Goal: Transaction & Acquisition: Purchase product/service

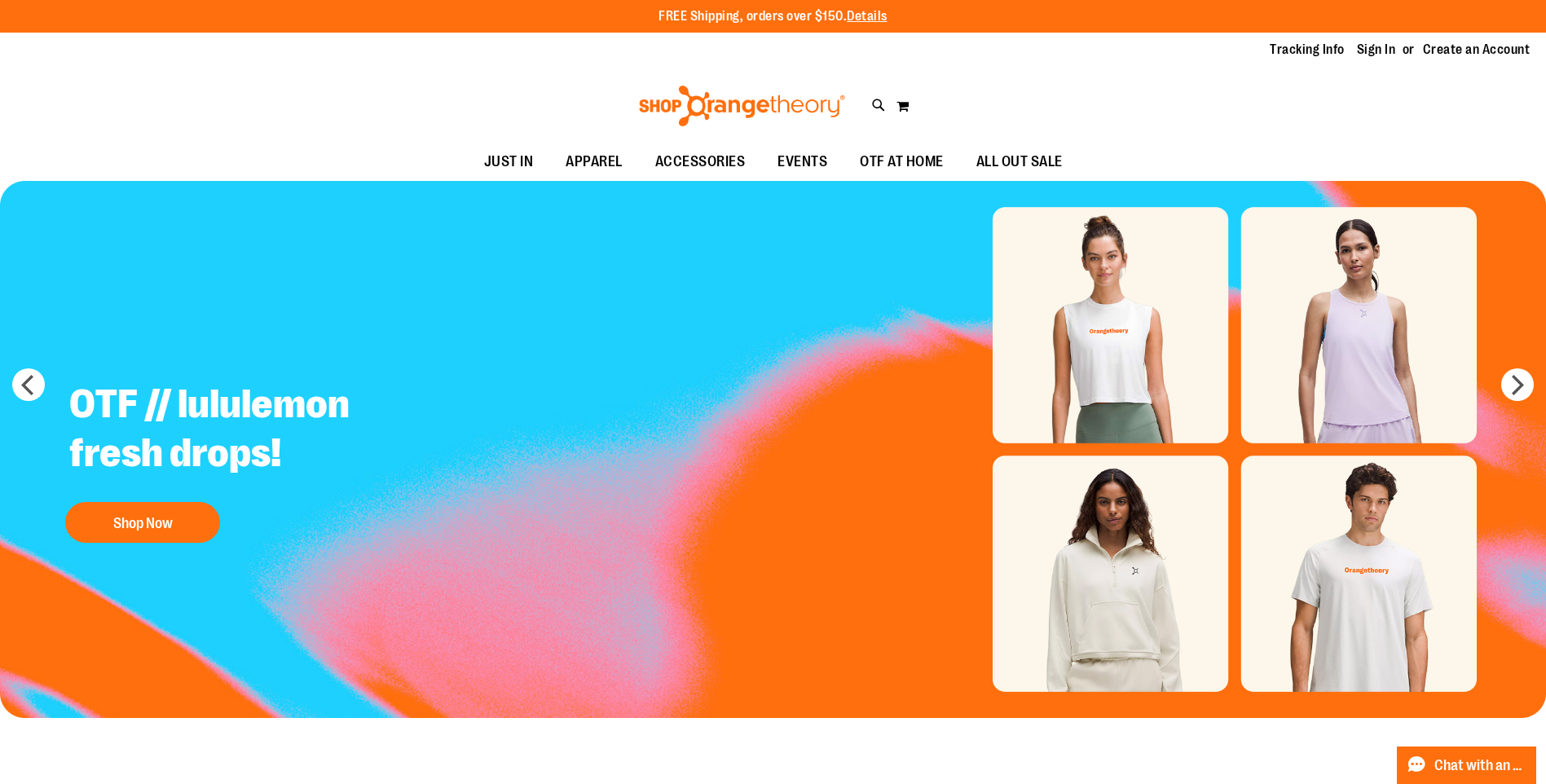
click at [1510, 404] on img "Slide 1 of 5" at bounding box center [773, 450] width 1546 height 537
click at [1517, 392] on button "next" at bounding box center [1518, 384] width 33 height 33
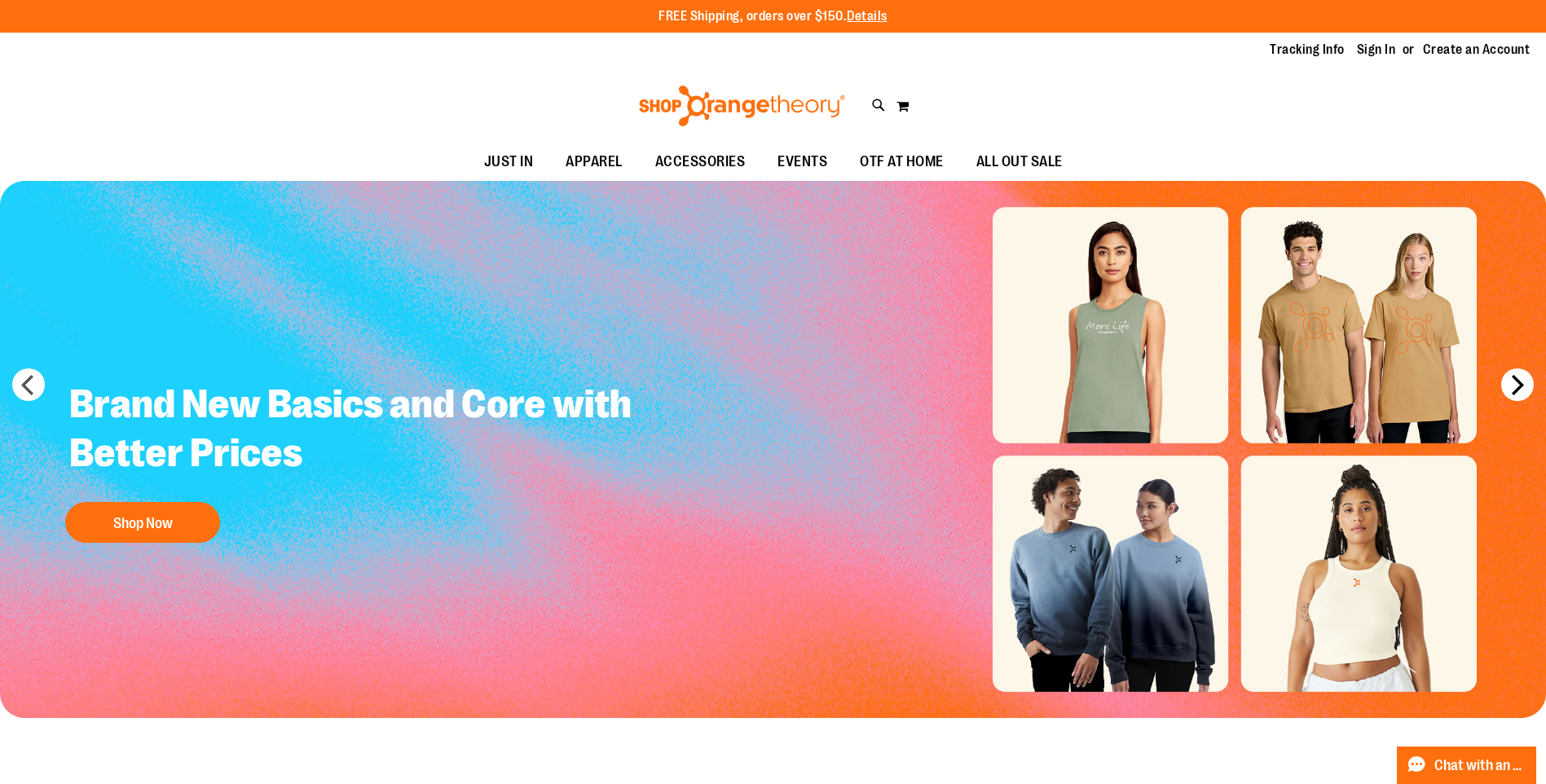
click at [1517, 392] on button "next" at bounding box center [1518, 384] width 33 height 33
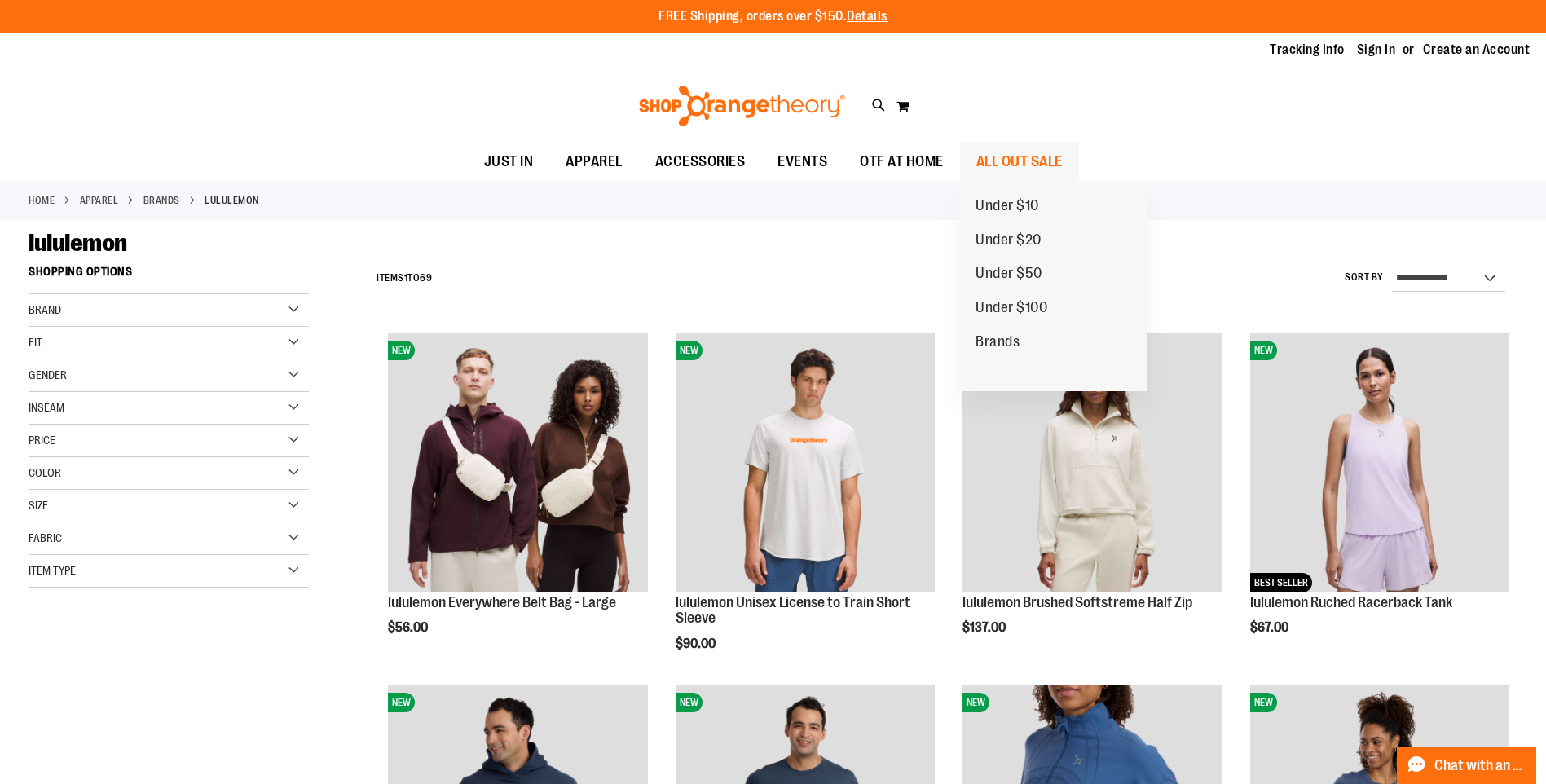
click at [988, 158] on span "ALL OUT SALE" at bounding box center [1020, 162] width 87 height 37
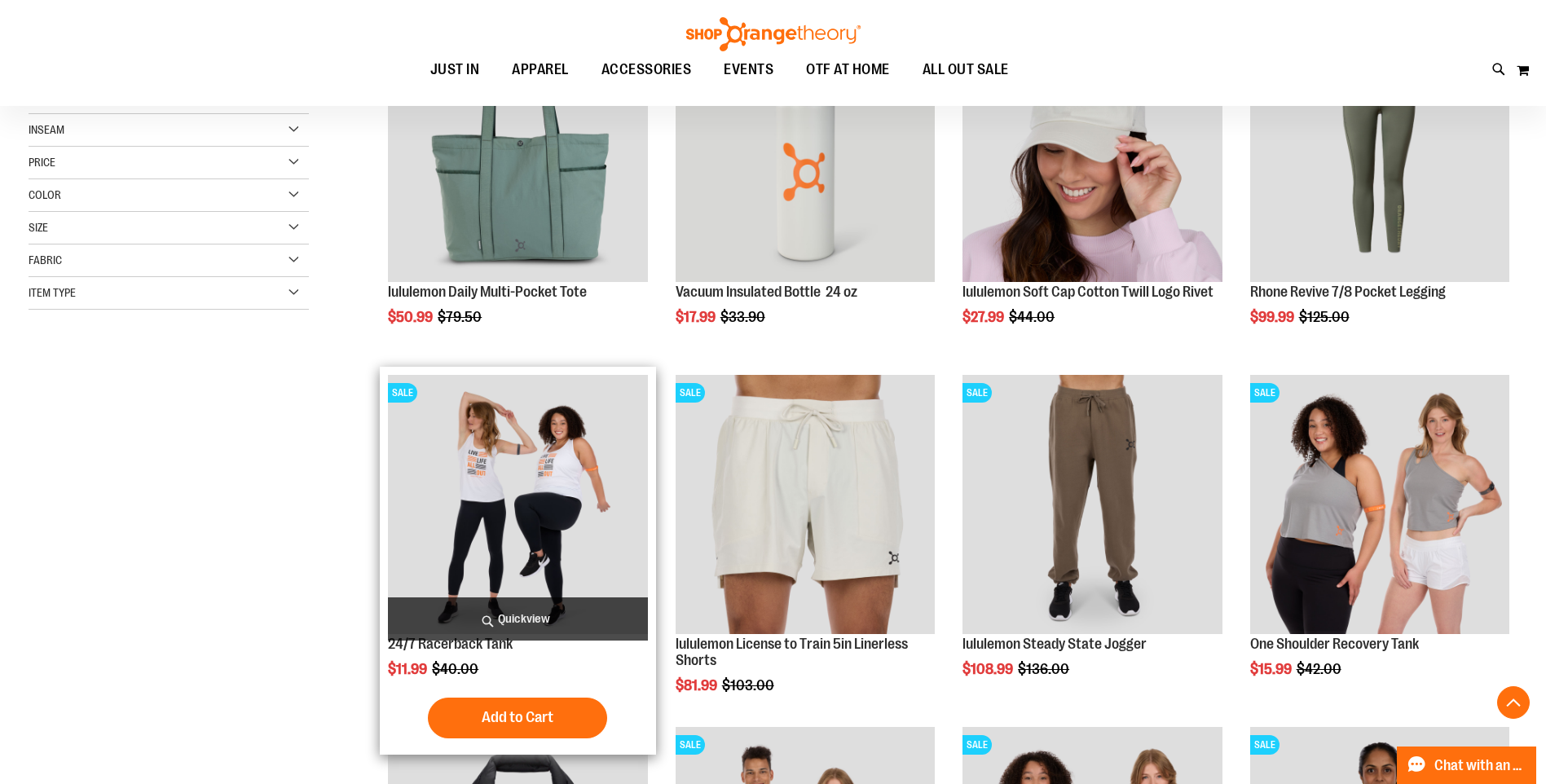
scroll to position [488, 0]
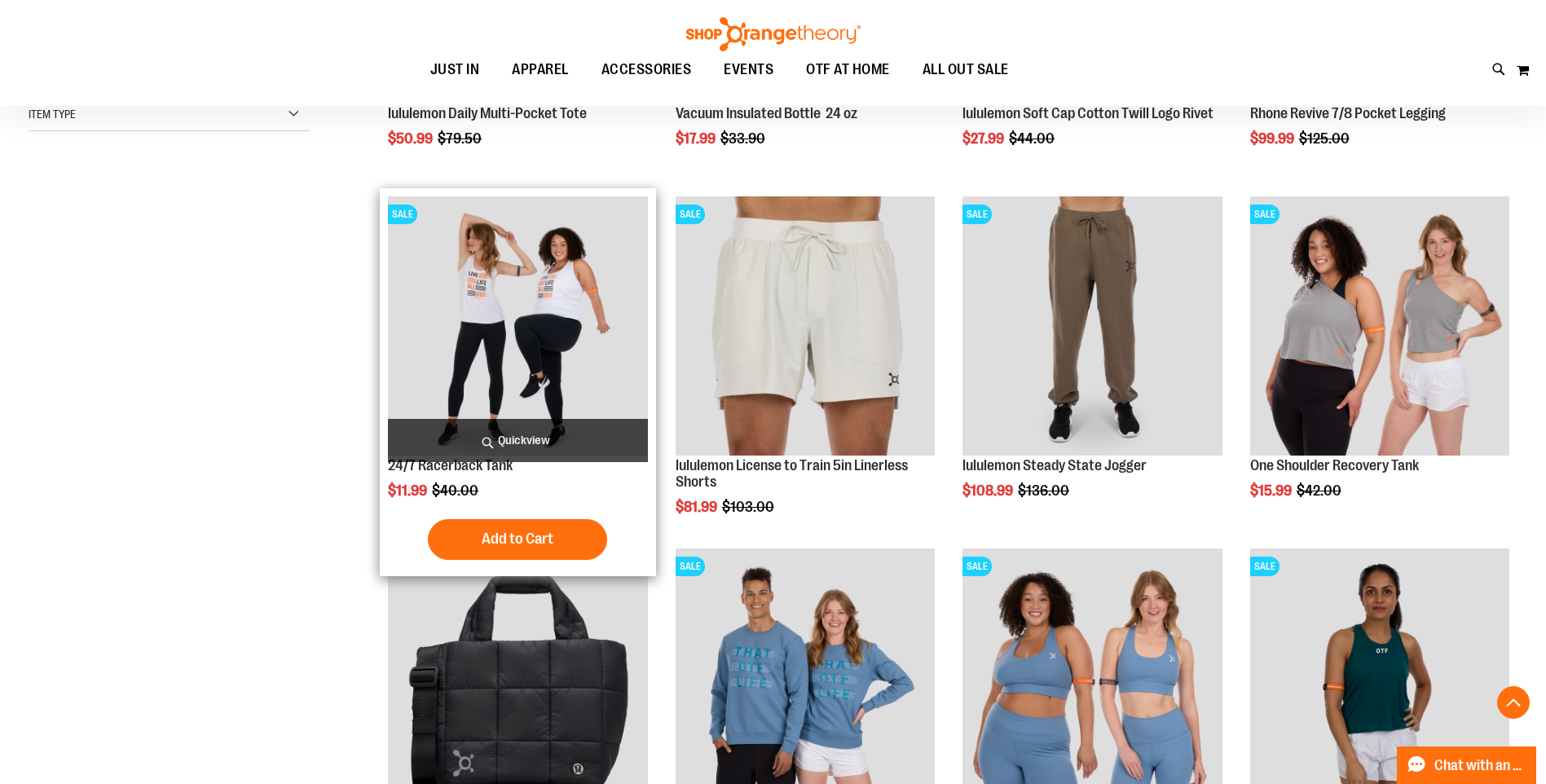
click at [483, 292] on img "product" at bounding box center [517, 325] width 259 height 259
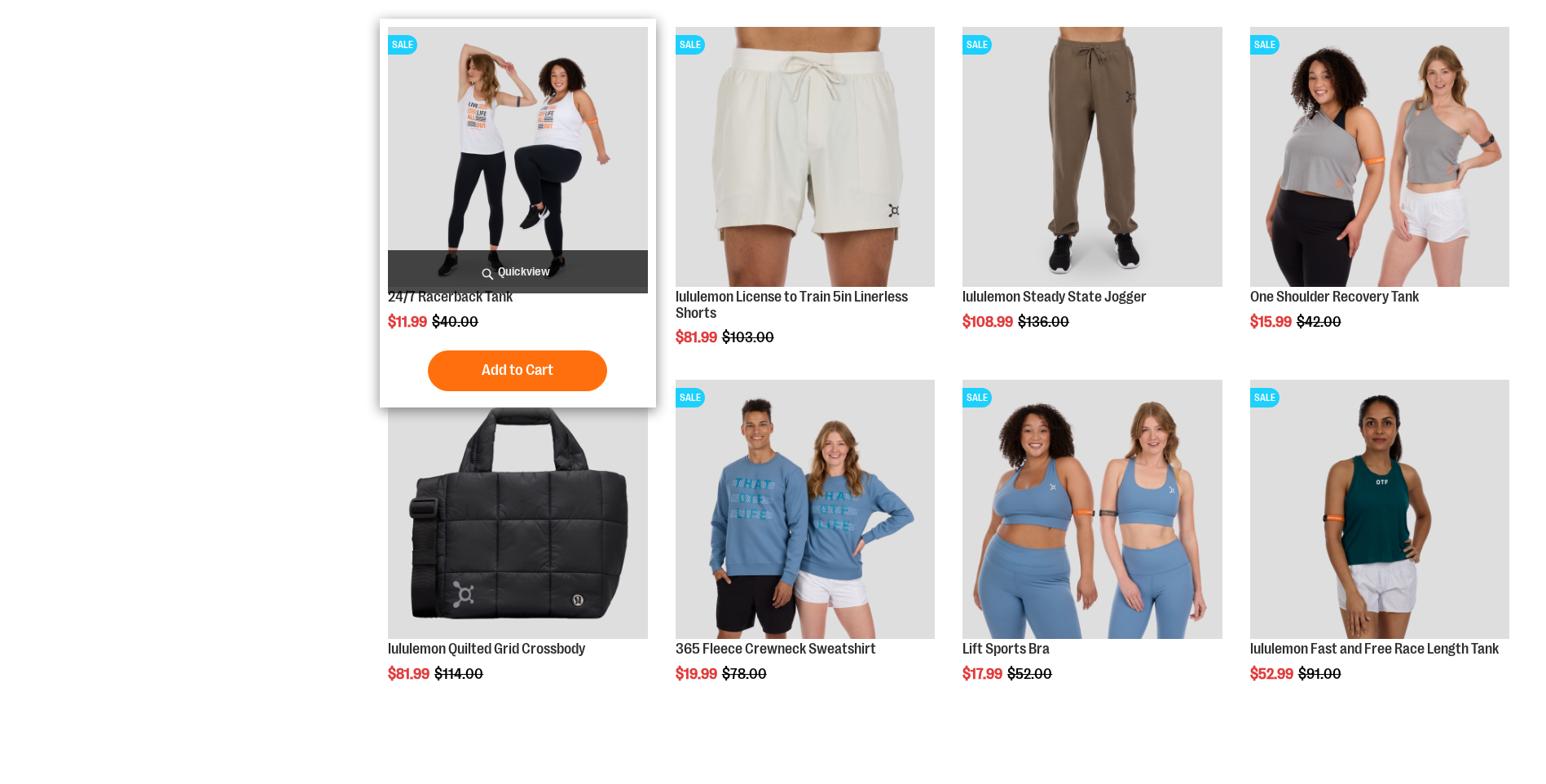
scroll to position [487, 0]
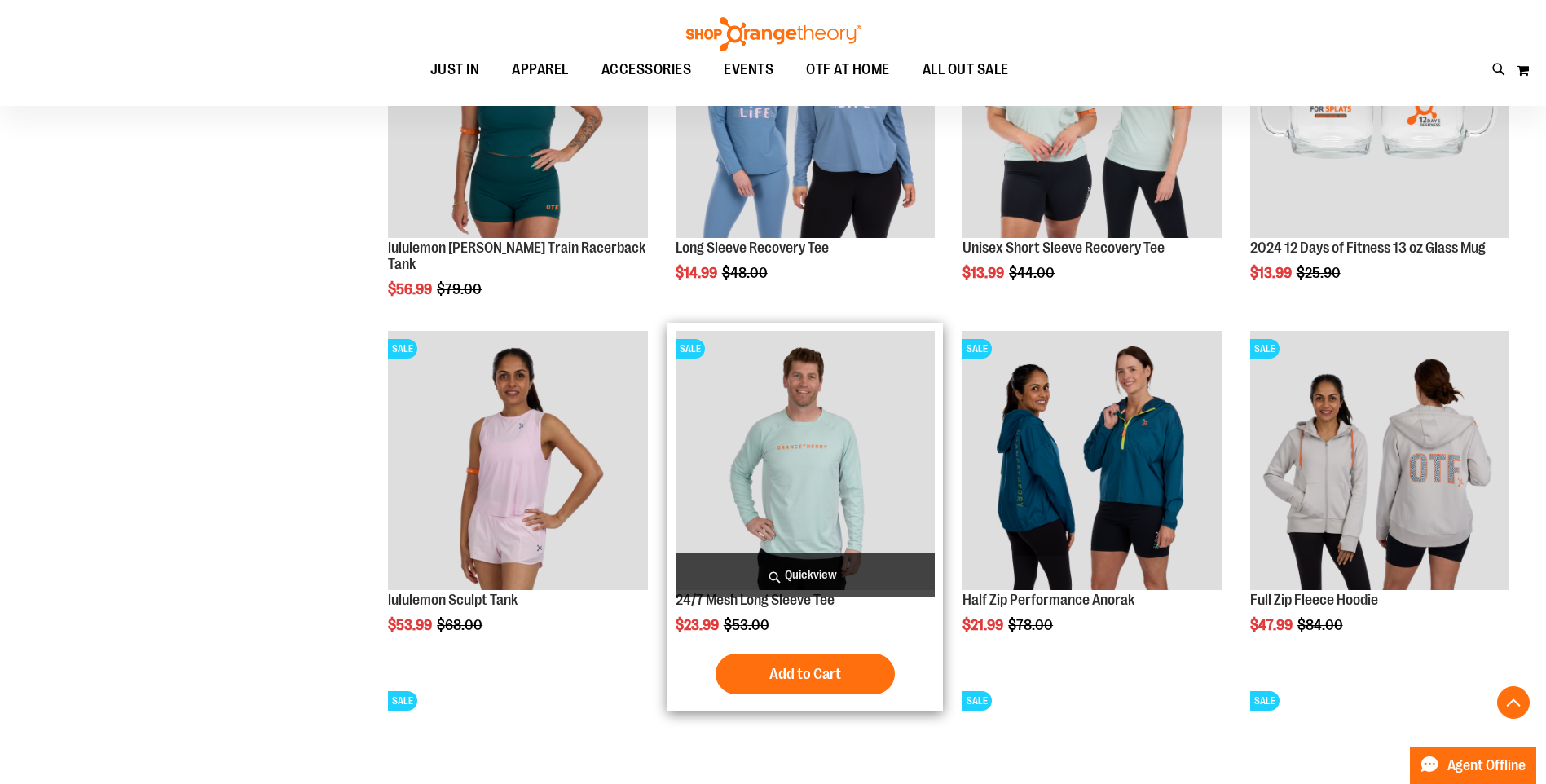
scroll to position [1465, 0]
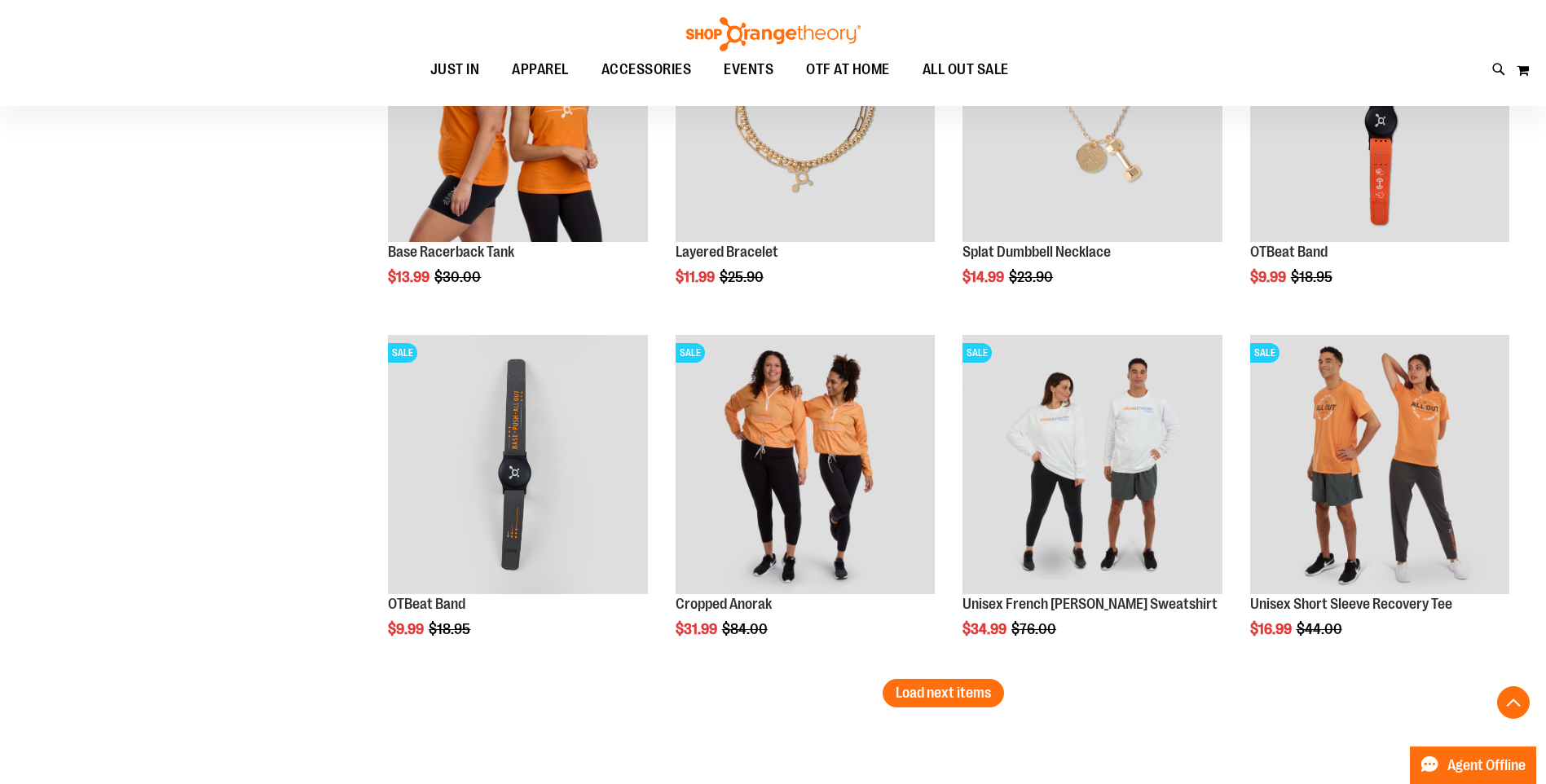
scroll to position [3014, 0]
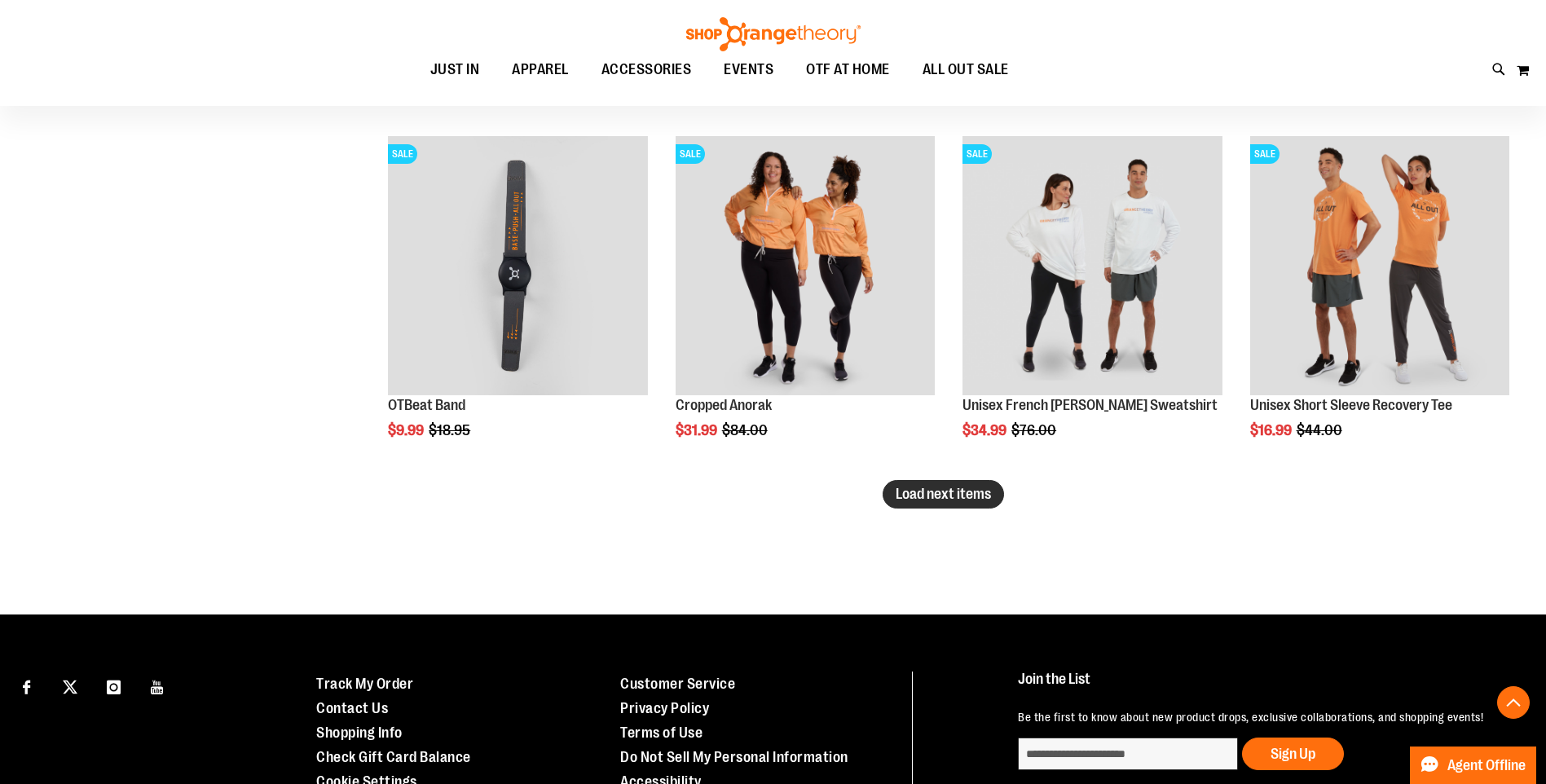
click at [971, 491] on span "Load next items" at bounding box center [944, 494] width 95 height 16
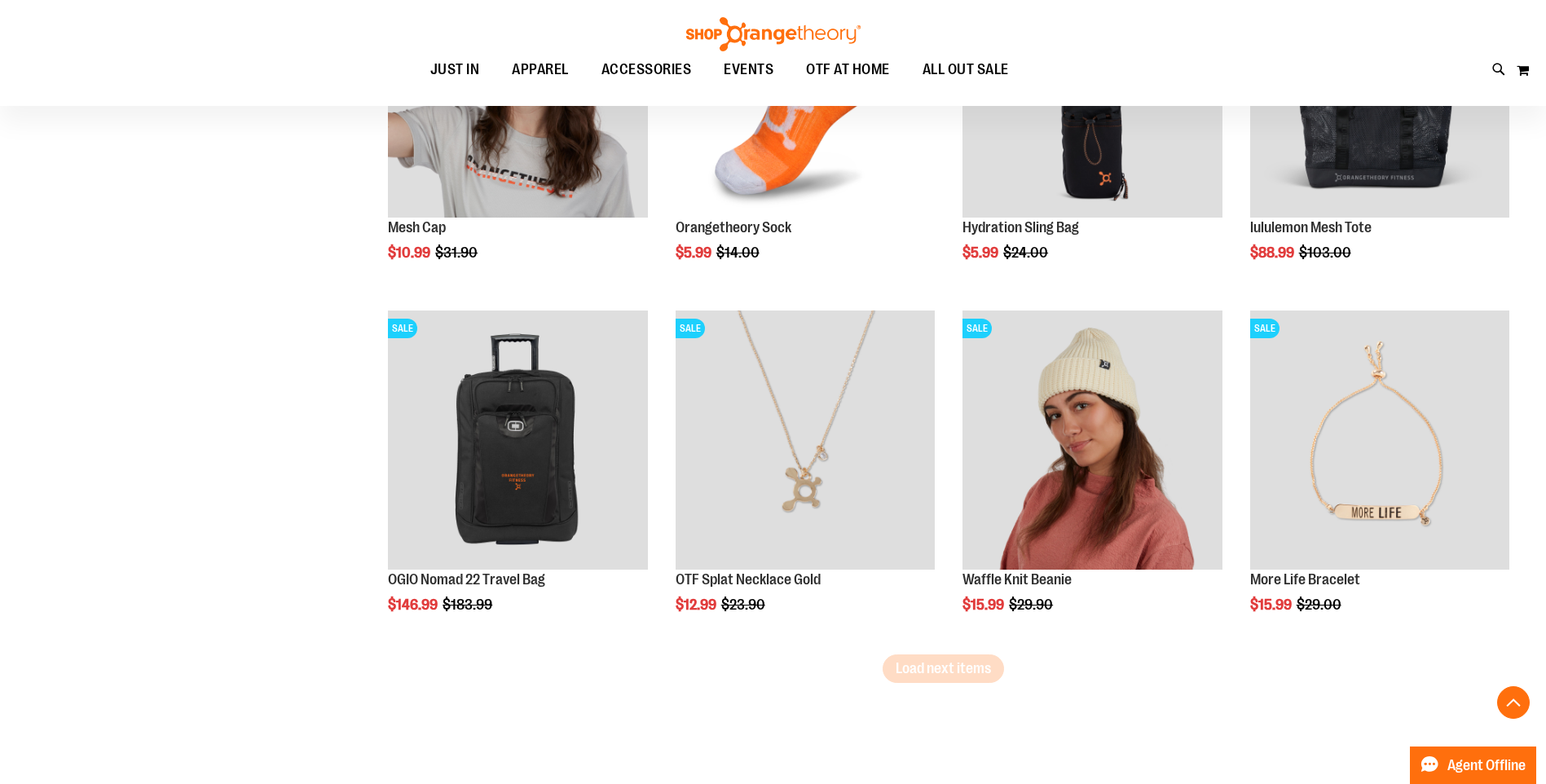
scroll to position [3992, 0]
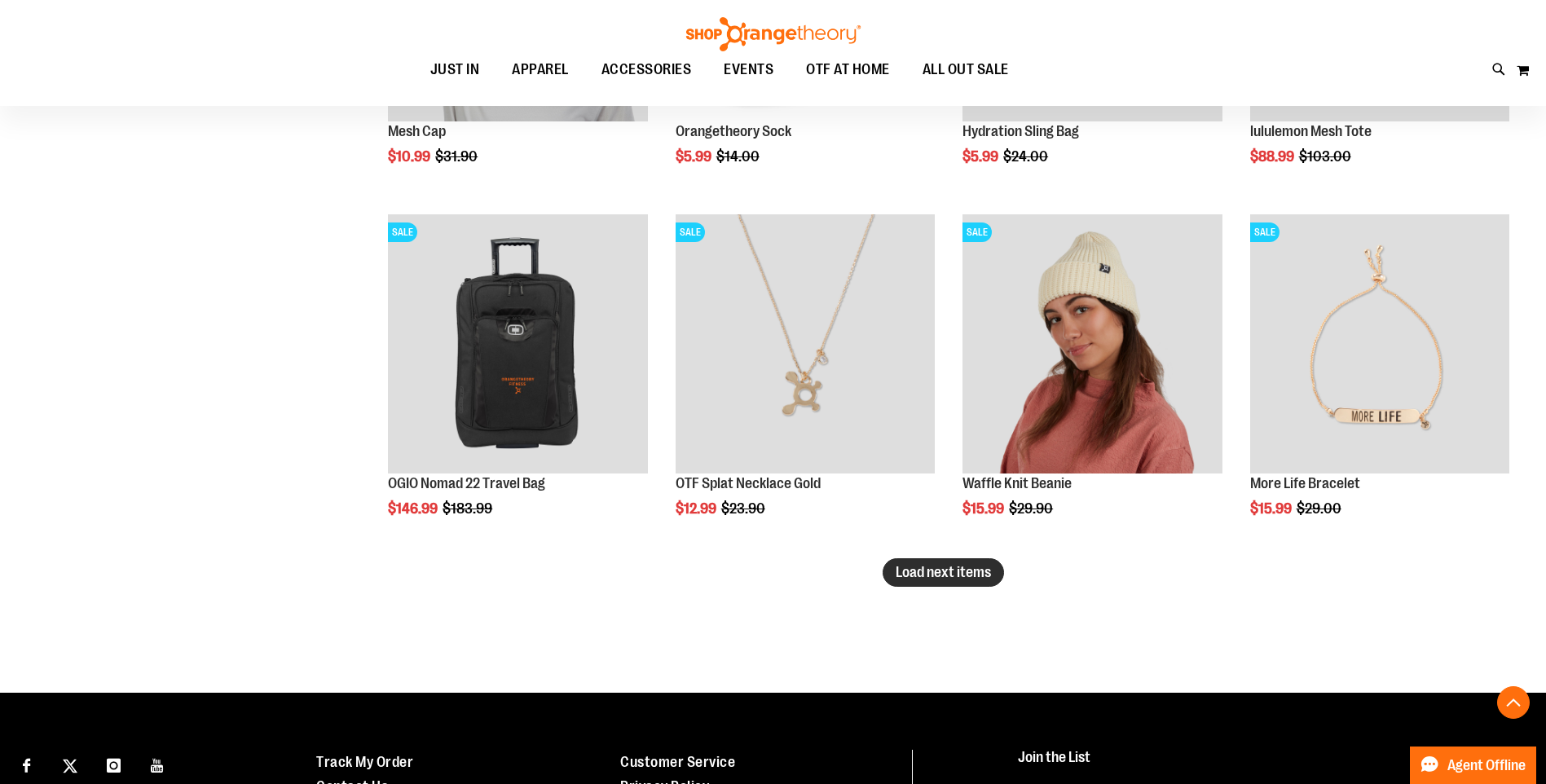
click at [960, 582] on button "Load next items" at bounding box center [943, 573] width 121 height 28
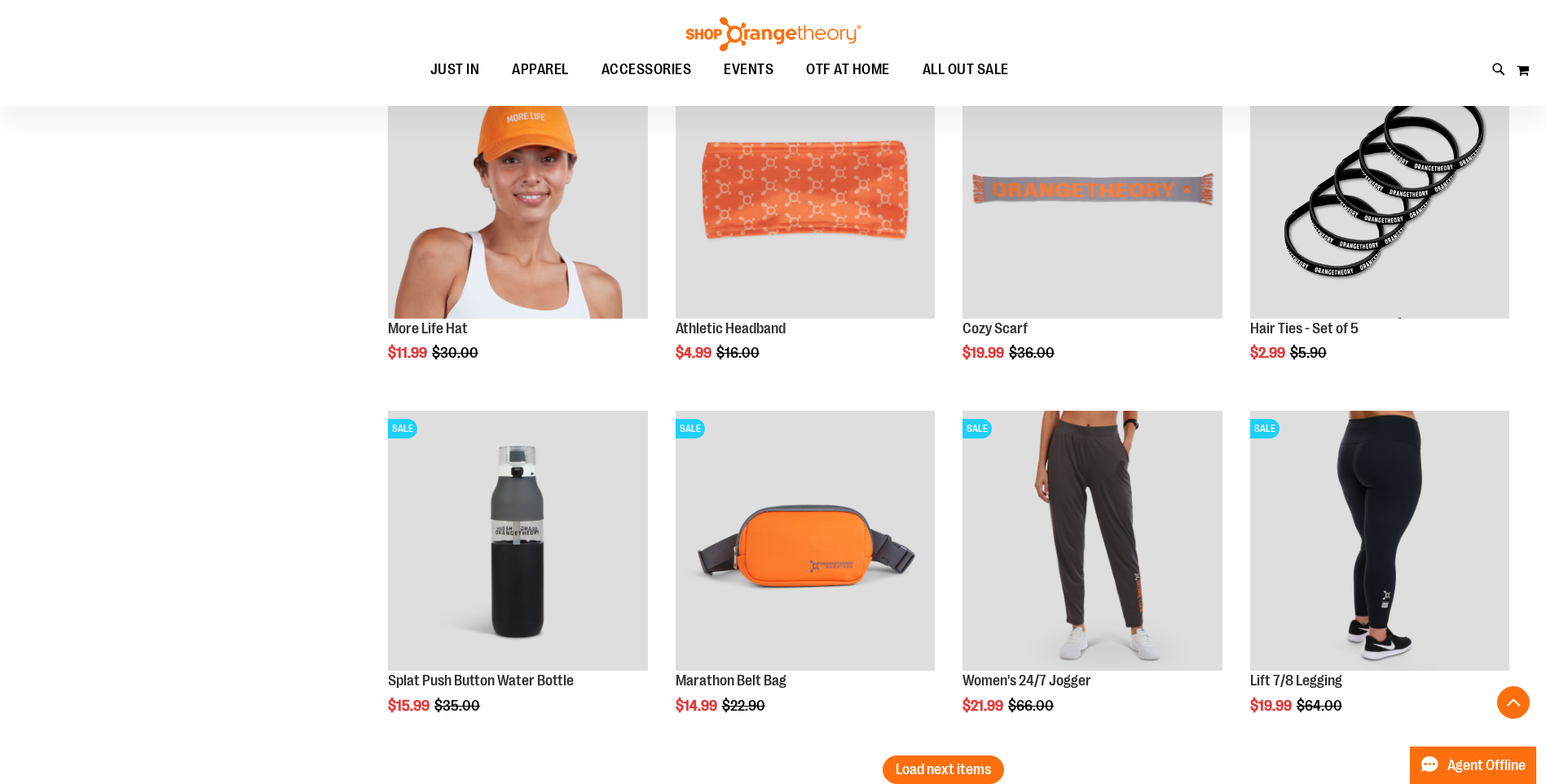
scroll to position [5134, 0]
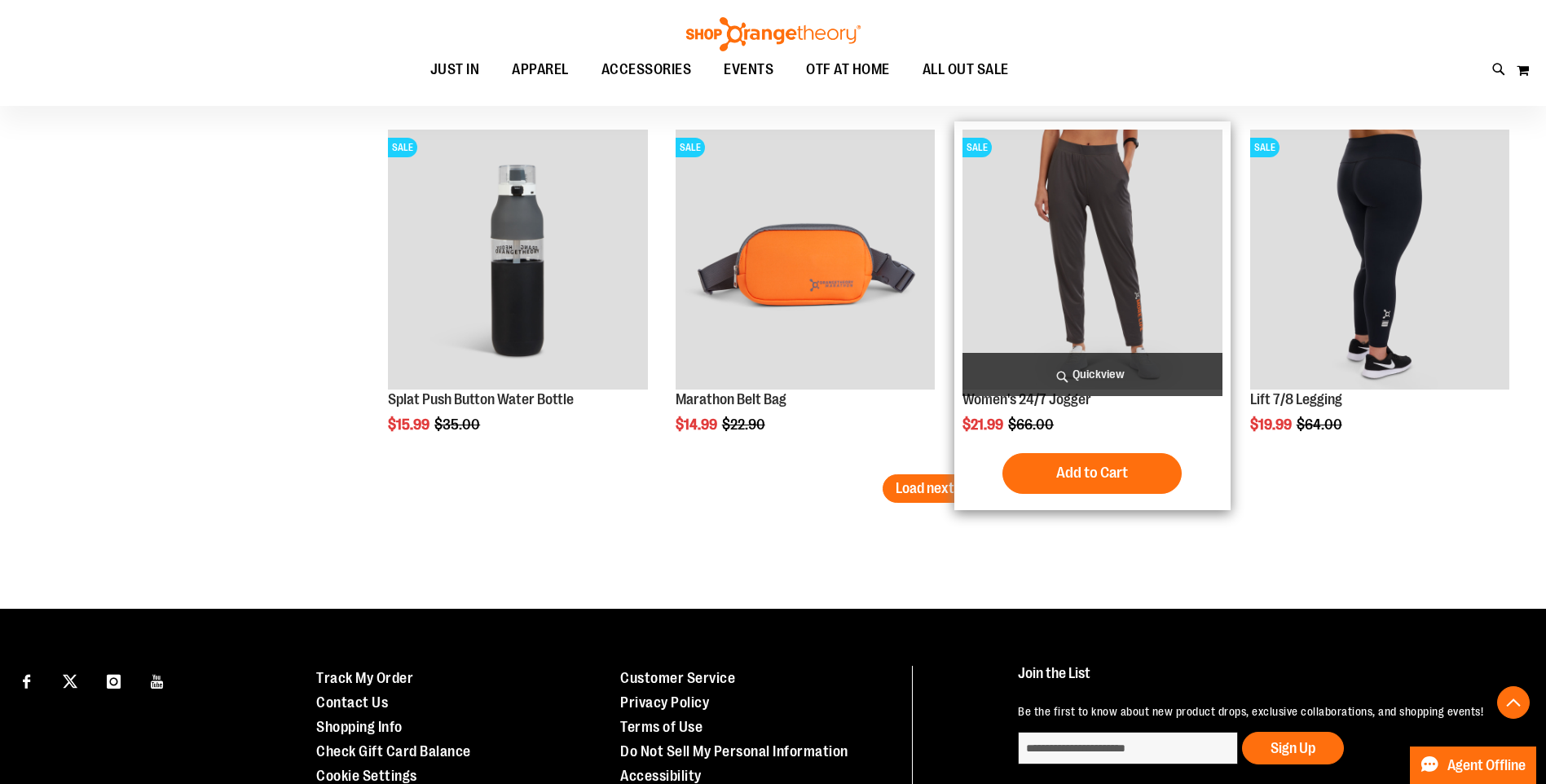
click at [1053, 316] on img "product" at bounding box center [1092, 259] width 259 height 259
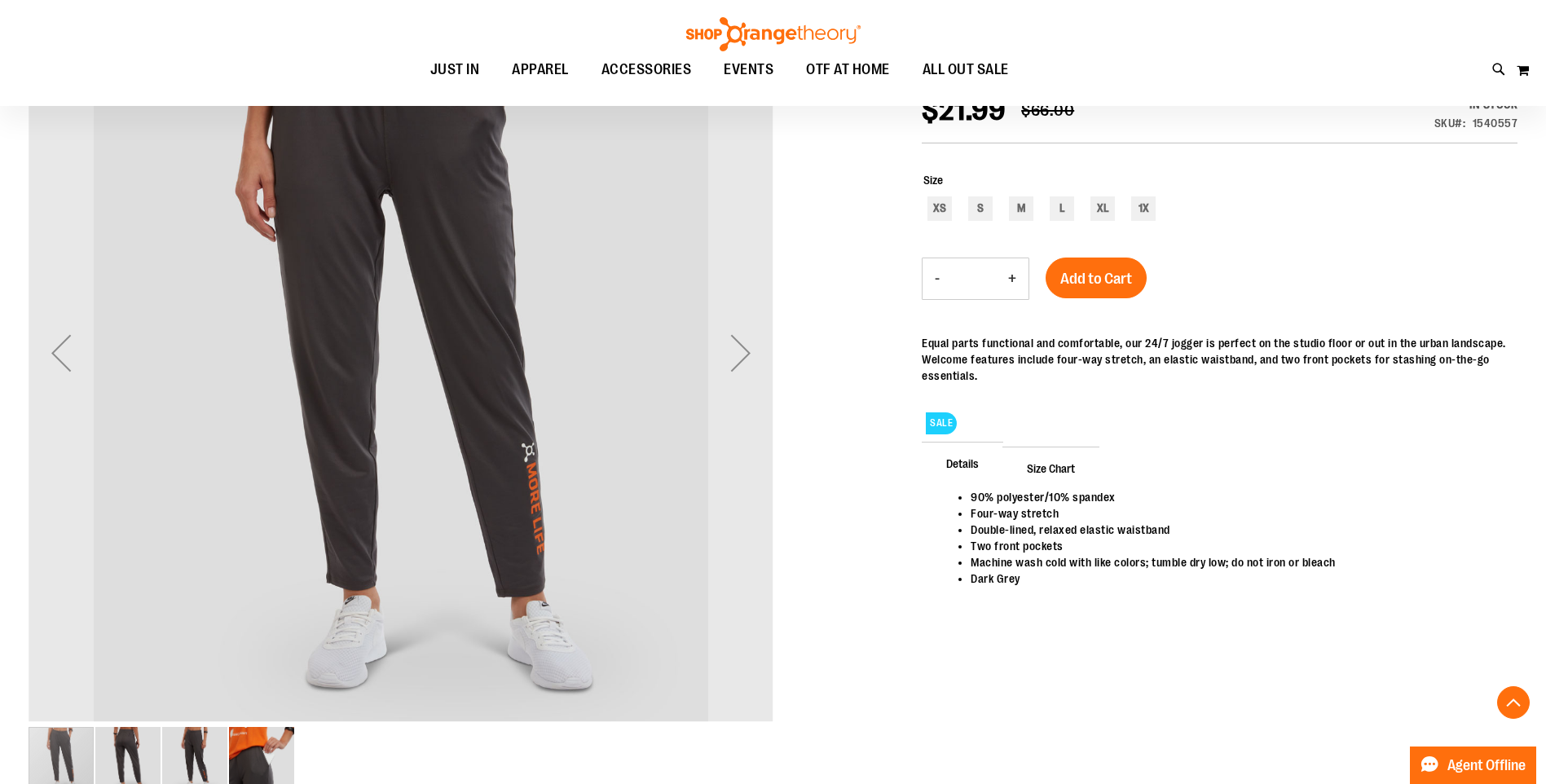
scroll to position [325, 0]
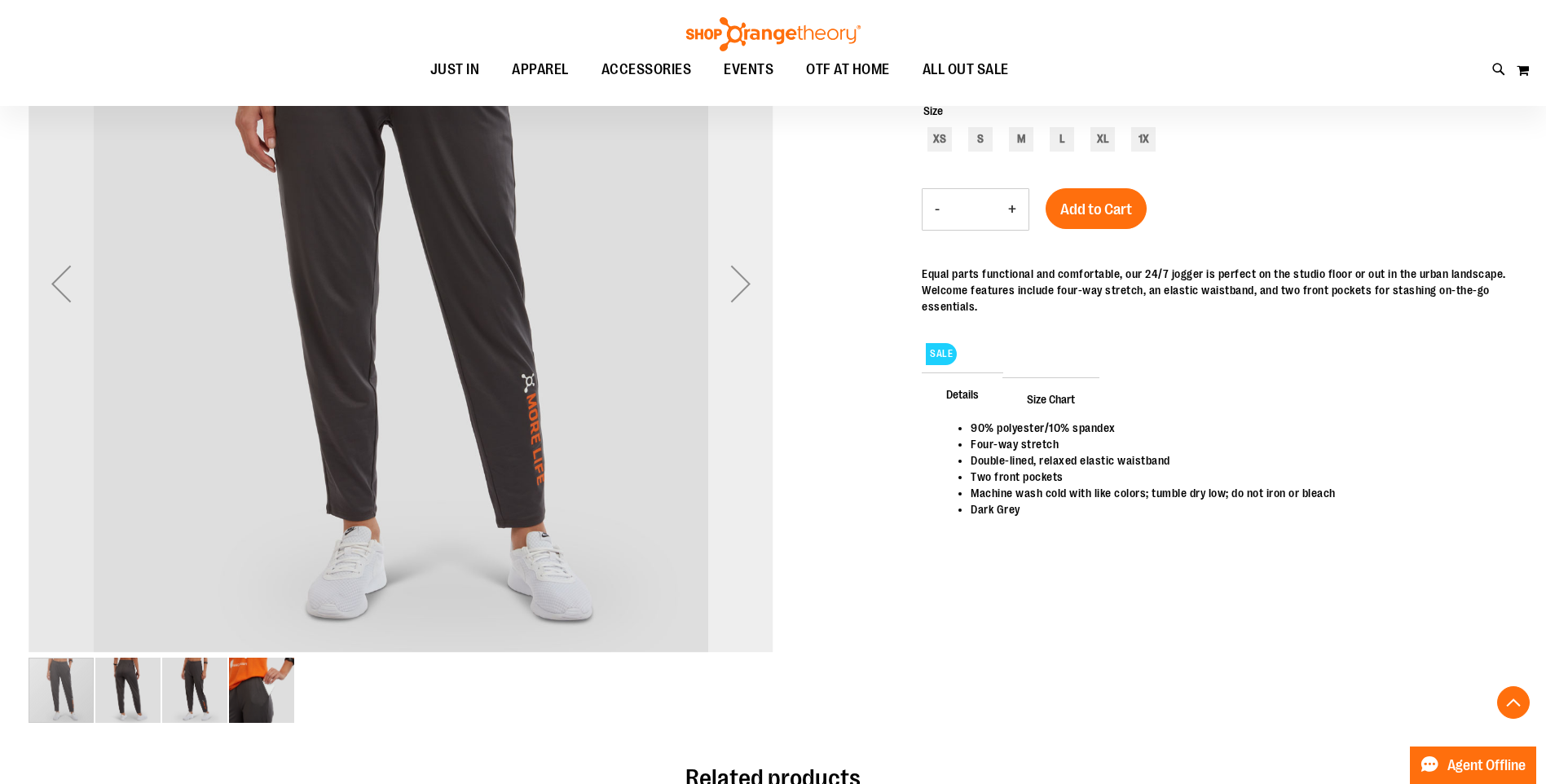
click at [728, 299] on div "Next" at bounding box center [741, 284] width 65 height 65
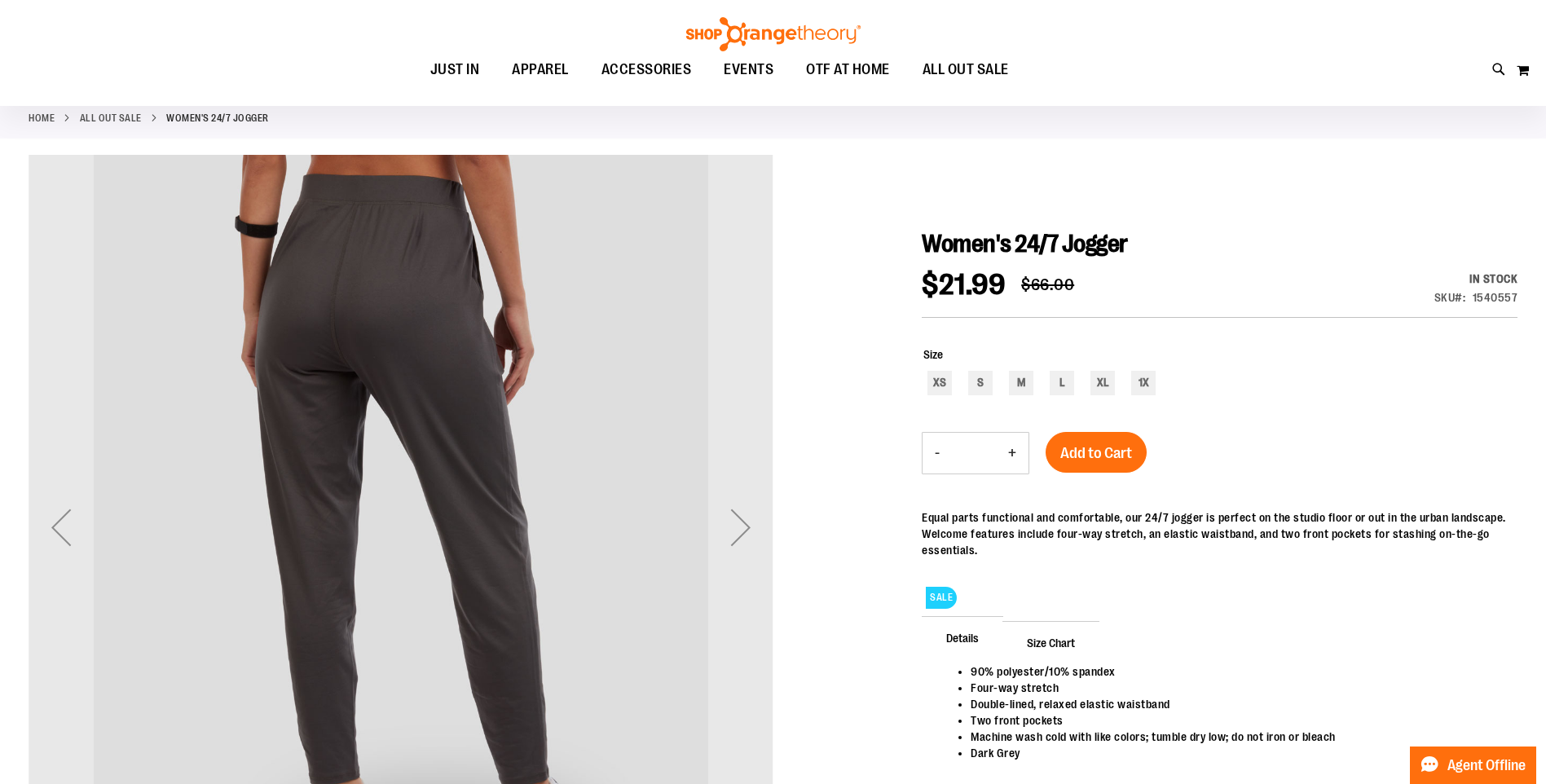
scroll to position [80, 0]
click at [738, 521] on div "Next" at bounding box center [741, 529] width 65 height 65
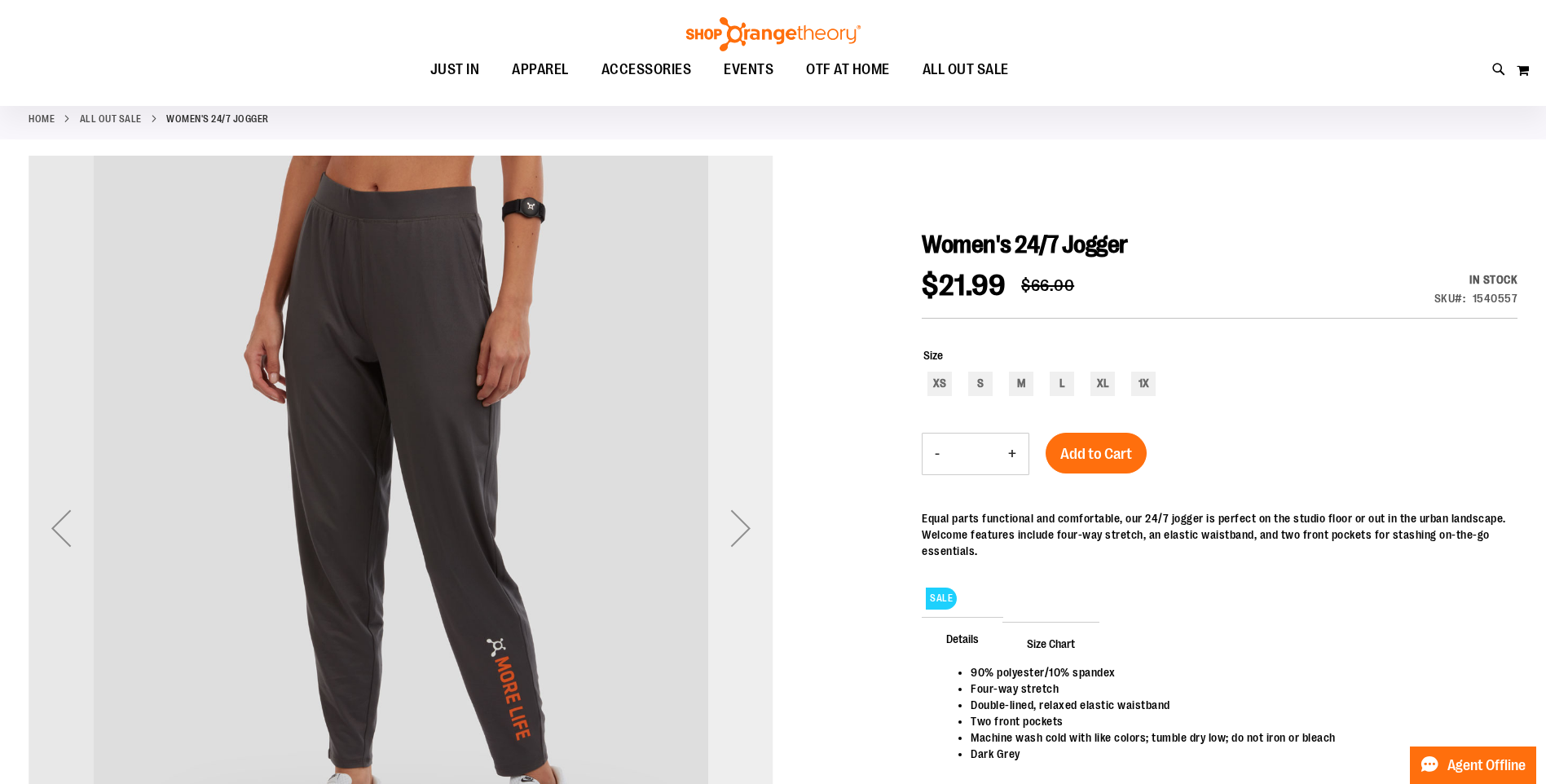
click at [736, 519] on div "Next" at bounding box center [741, 529] width 65 height 65
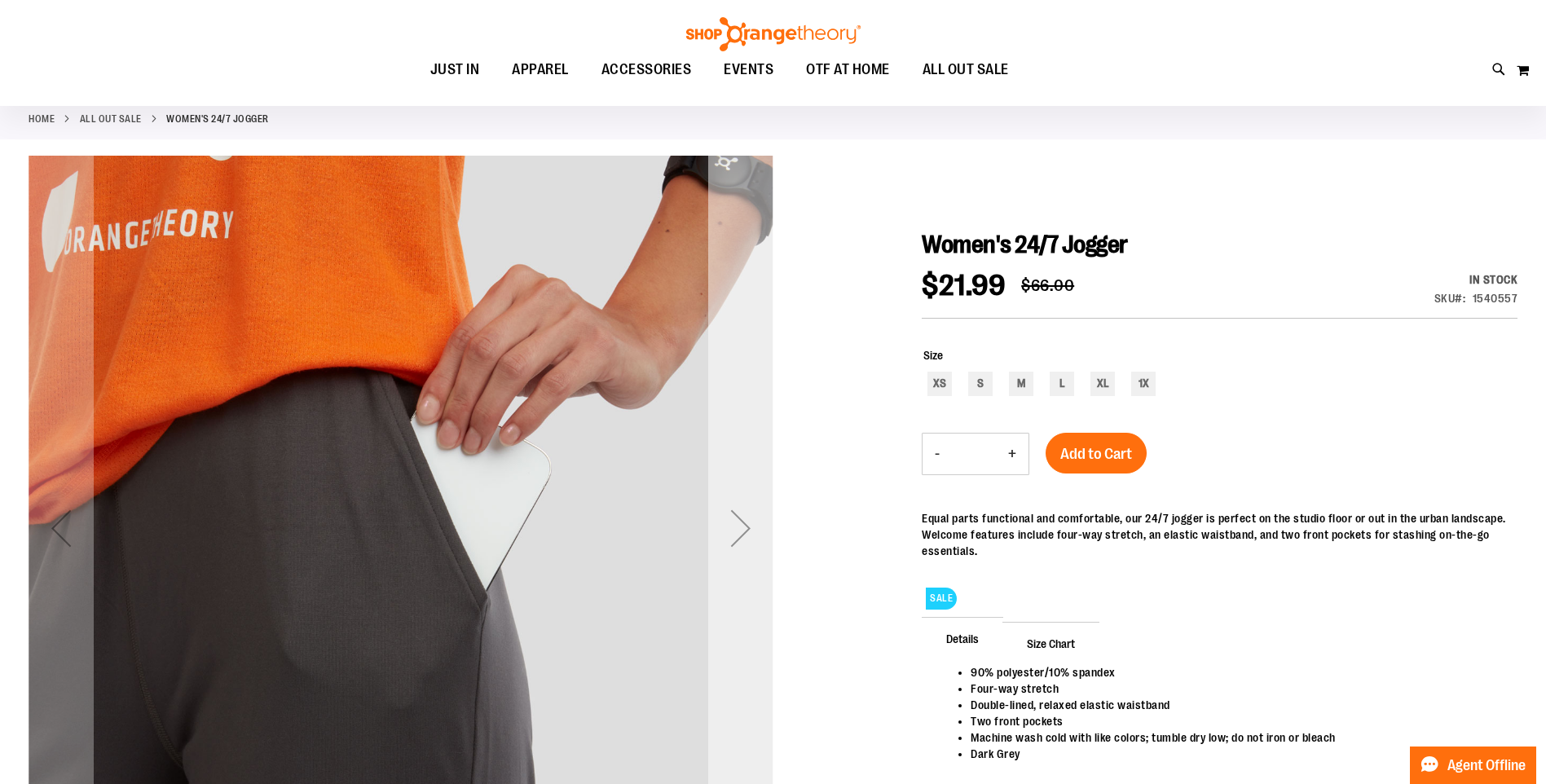
click at [730, 539] on div "Next" at bounding box center [741, 529] width 65 height 65
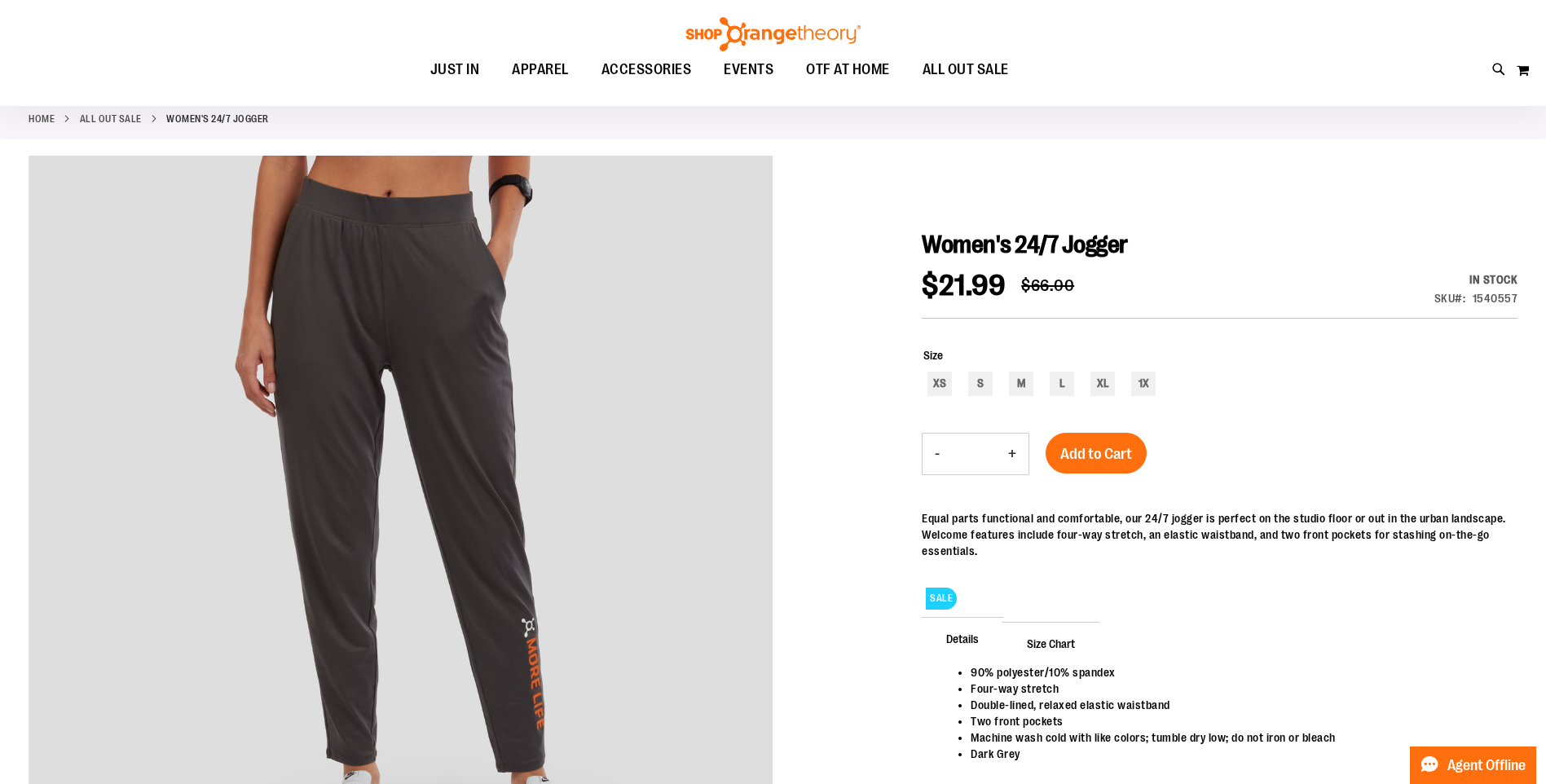
click at [45, 117] on link "Home" at bounding box center [42, 118] width 27 height 15
